Goal: Find specific page/section: Find specific page/section

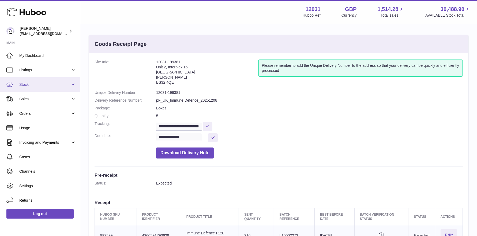
click at [22, 82] on span "Stock" at bounding box center [44, 84] width 51 height 5
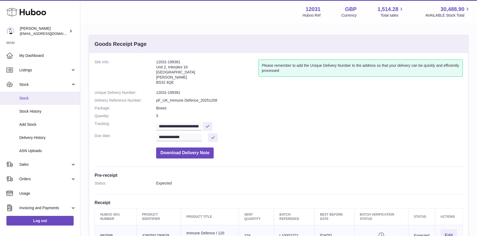
click at [25, 96] on span "Stock" at bounding box center [47, 98] width 57 height 5
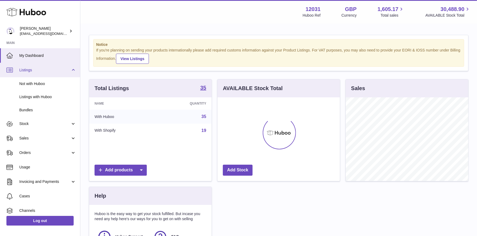
scroll to position [83, 122]
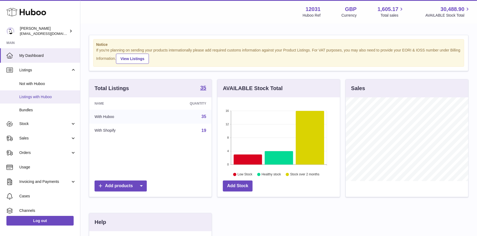
click at [32, 99] on link "Listings with Huboo" at bounding box center [40, 96] width 80 height 13
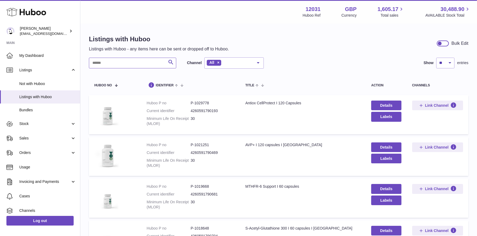
click at [133, 65] on input "text" at bounding box center [132, 63] width 87 height 11
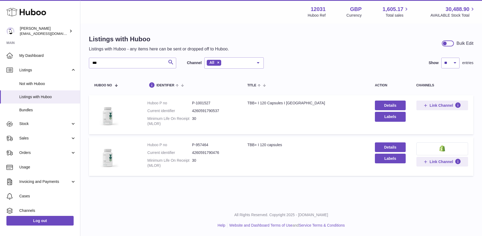
drag, startPoint x: 219, startPoint y: 153, endPoint x: 189, endPoint y: 154, distance: 29.7
click at [189, 154] on dl "Huboo P no P-957464 Current identifier 4260591790476 Minimum Life On Receipt (M…" at bounding box center [191, 156] width 89 height 28
drag, startPoint x: 108, startPoint y: 63, endPoint x: 45, endPoint y: 59, distance: 62.5
click at [49, 61] on div "Huboo [PERSON_NAME] [EMAIL_ADDRESS][DOMAIN_NAME] Main My Dashboard Listings Not…" at bounding box center [241, 118] width 482 height 236
type input "***"
